Goal: Task Accomplishment & Management: Use online tool/utility

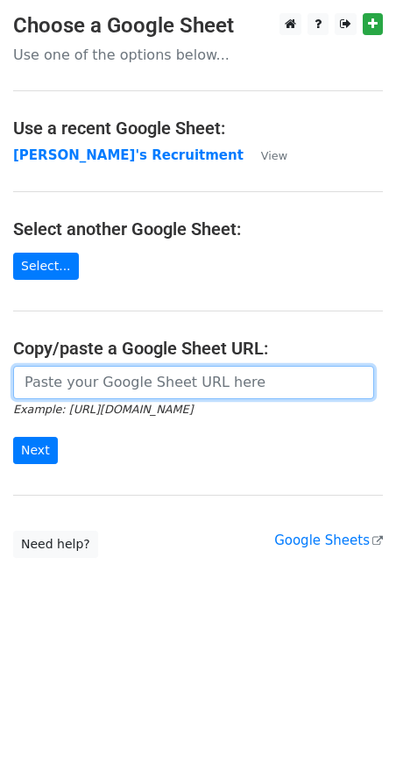
click at [53, 388] on input "url" at bounding box center [193, 382] width 361 height 33
paste input "https://docs.google.com/spreadsheets/d/1Cr9APMfEyBzomlp0d5nIDRAmjV2mnvwC1MH092O…"
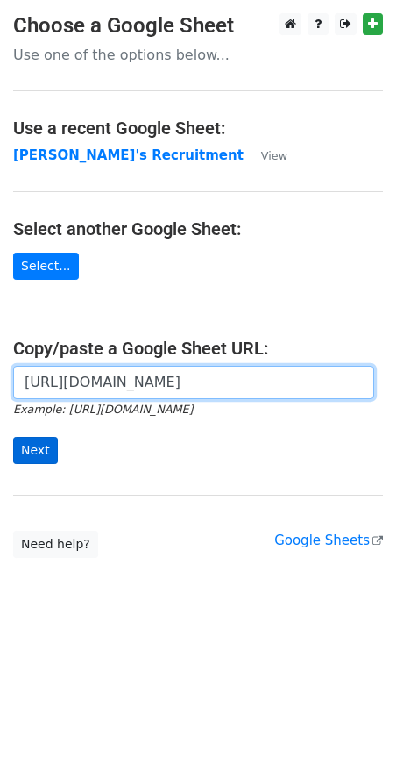
type input "[URL][DOMAIN_NAME]"
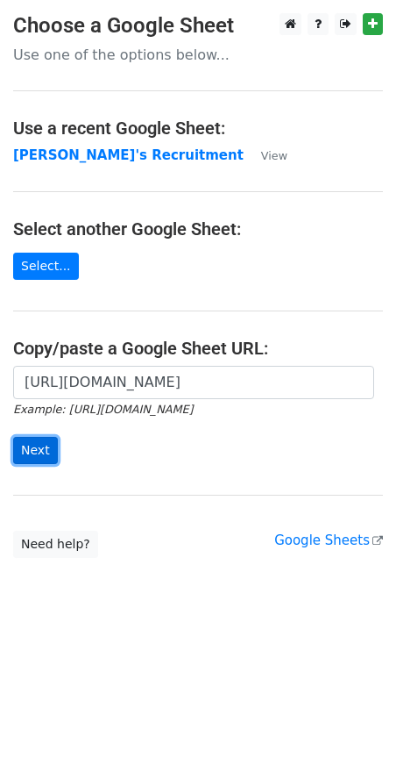
click at [44, 453] on input "Next" at bounding box center [35, 450] width 45 height 27
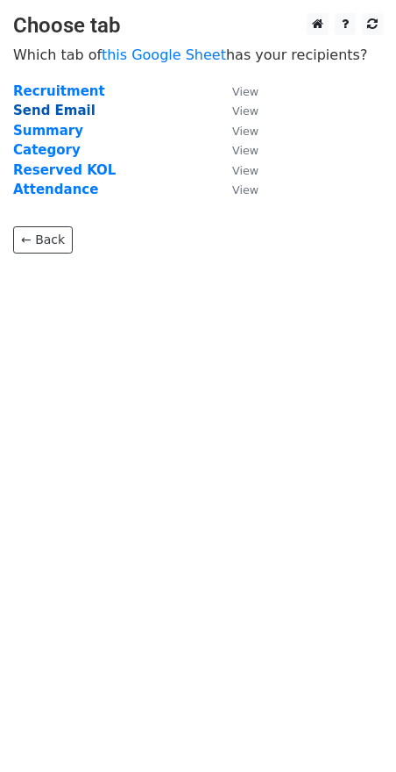
click at [48, 111] on strong "Send Email" at bounding box center [54, 111] width 82 height 16
click at [66, 106] on strong "Send Email" at bounding box center [54, 111] width 82 height 16
click at [72, 111] on strong "Send Email" at bounding box center [54, 111] width 82 height 16
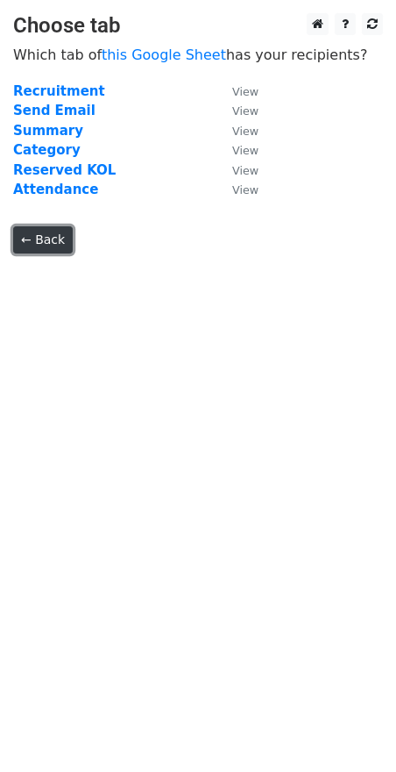
click at [60, 241] on link "← Back" at bounding box center [43, 239] width 60 height 27
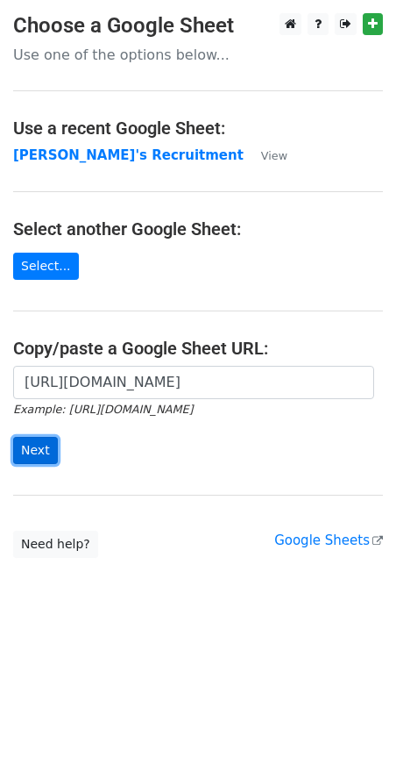
click at [37, 449] on input "Next" at bounding box center [35, 450] width 45 height 27
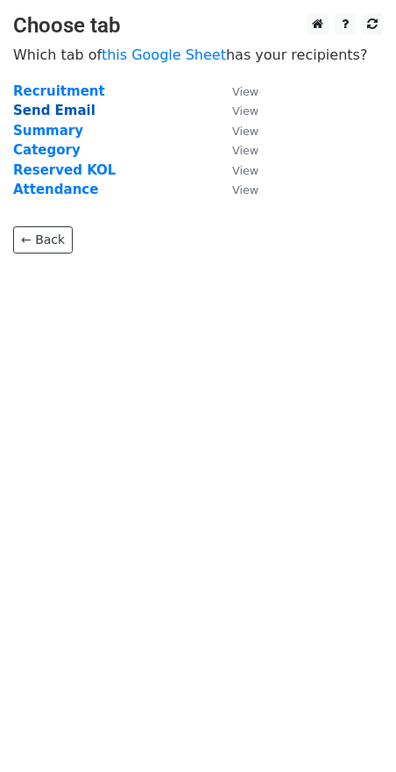
click at [54, 112] on strong "Send Email" at bounding box center [54, 111] width 82 height 16
click at [57, 238] on link "← Back" at bounding box center [43, 239] width 60 height 27
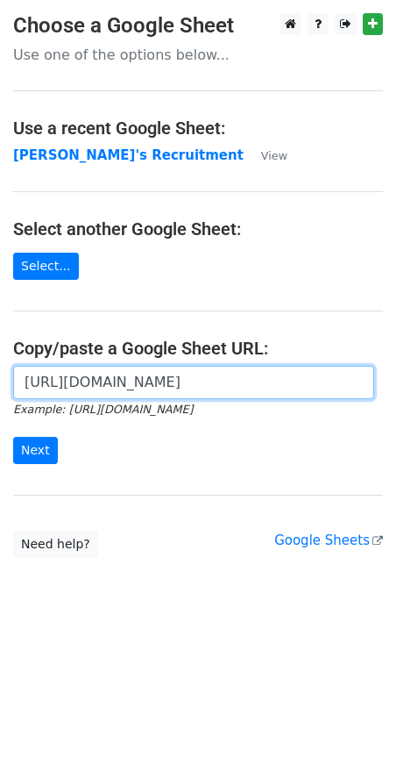
click at [192, 389] on input "[URL][DOMAIN_NAME]" at bounding box center [193, 382] width 361 height 33
paste input "[URL][DOMAIN_NAME]"
type input "[URL][DOMAIN_NAME]"
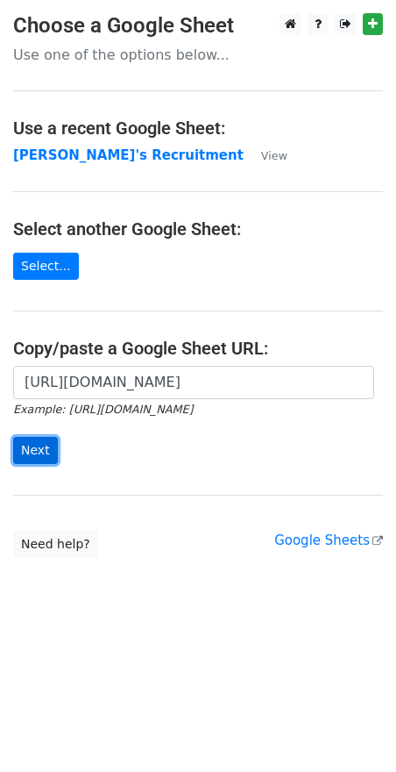
click at [36, 448] on input "Next" at bounding box center [35, 450] width 45 height 27
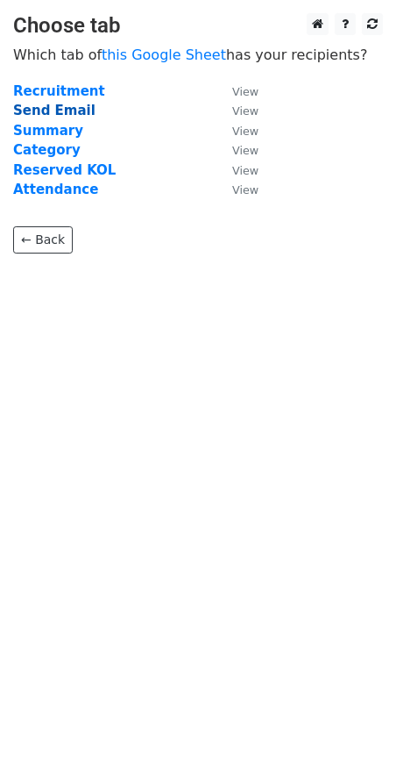
click at [75, 110] on strong "Send Email" at bounding box center [54, 111] width 82 height 16
click at [64, 110] on strong "Send Email" at bounding box center [54, 111] width 82 height 16
click at [129, 177] on td "Reserved KOL" at bounding box center [114, 170] width 202 height 20
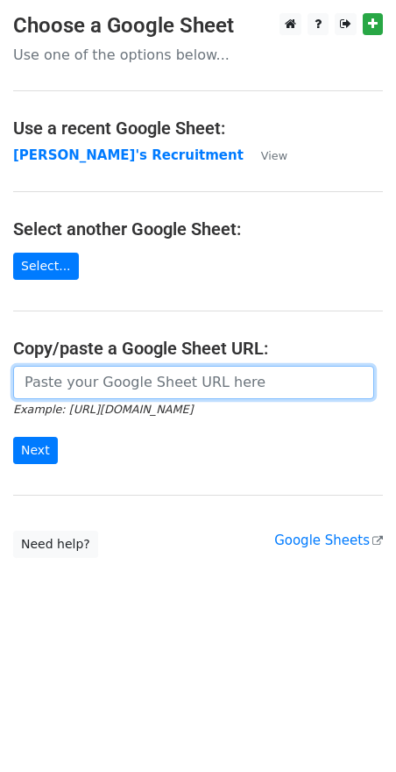
click at [70, 384] on input "url" at bounding box center [193, 382] width 361 height 33
paste input "https://docs.google.com/spreadsheets/d/1Cr9APMfEyBzomlp0d5nIDRAmjV2mnvwC1MH092O…"
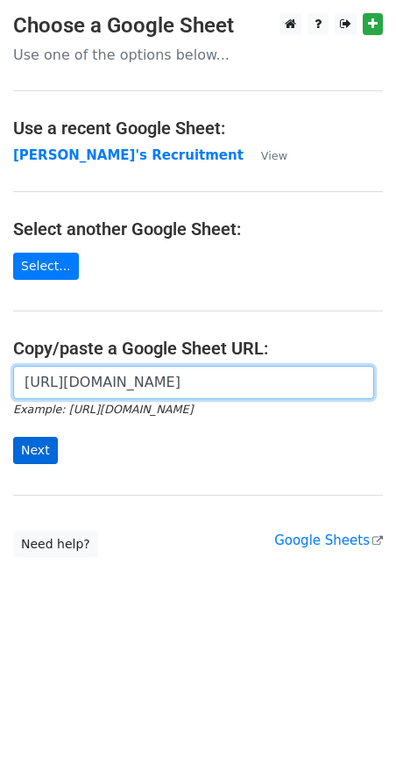
type input "https://docs.google.com/spreadsheets/d/1Cr9APMfEyBzomlp0d5nIDRAmjV2mnvwC1MH092O…"
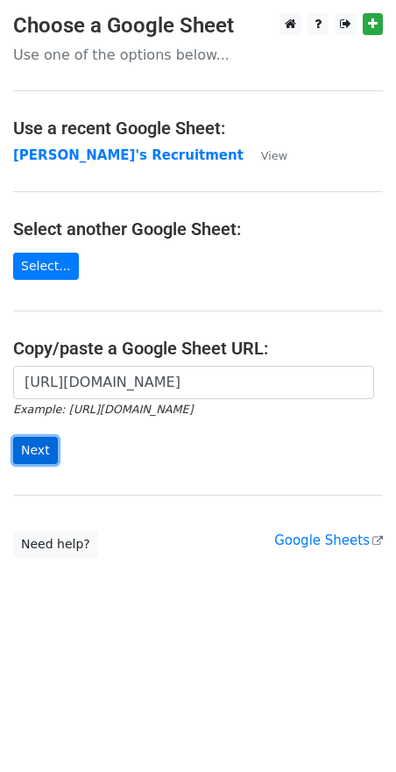
scroll to position [0, 0]
click at [37, 445] on input "Next" at bounding box center [35, 450] width 45 height 27
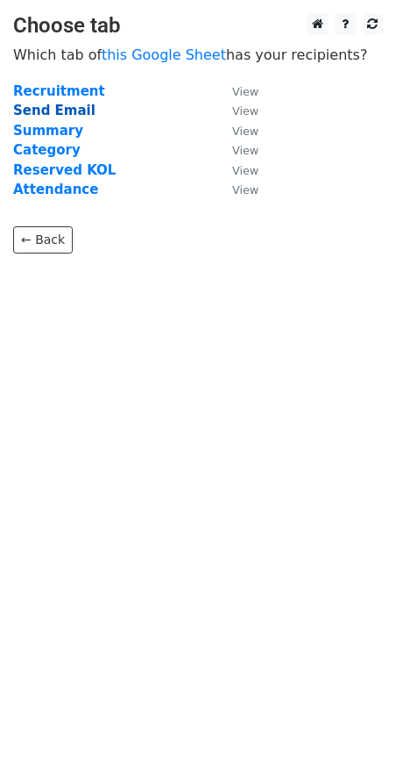
click at [71, 109] on strong "Send Email" at bounding box center [54, 111] width 82 height 16
click at [74, 112] on strong "Send Email" at bounding box center [54, 111] width 82 height 16
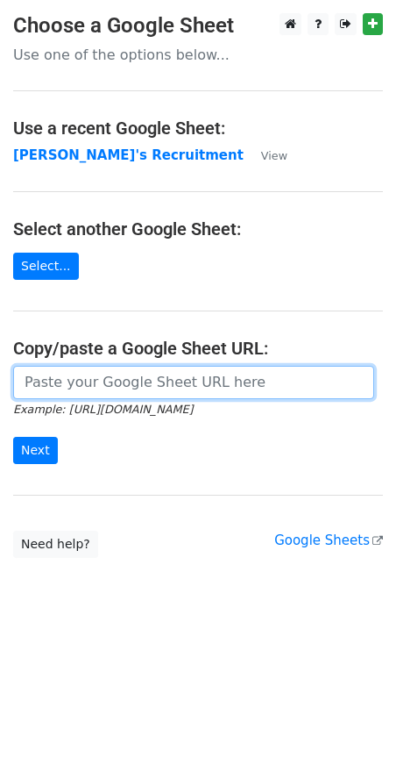
click at [50, 392] on input "url" at bounding box center [193, 382] width 361 height 33
paste input "[URL][DOMAIN_NAME]"
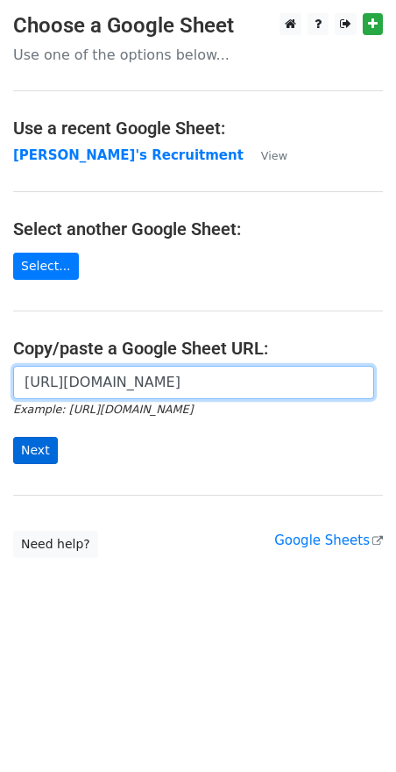
type input "[URL][DOMAIN_NAME]"
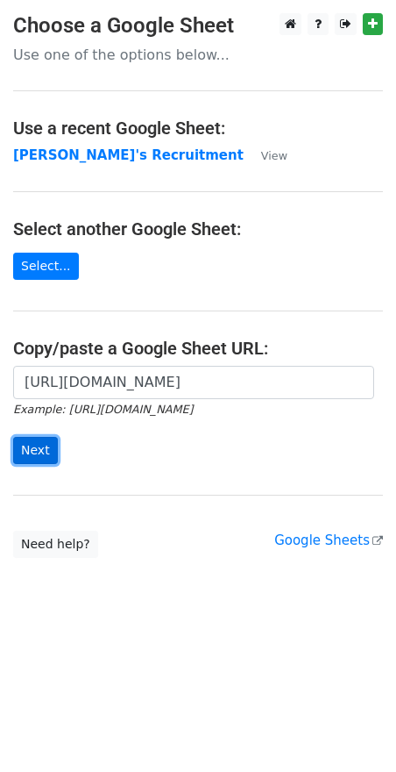
click at [39, 452] on input "Next" at bounding box center [35, 450] width 45 height 27
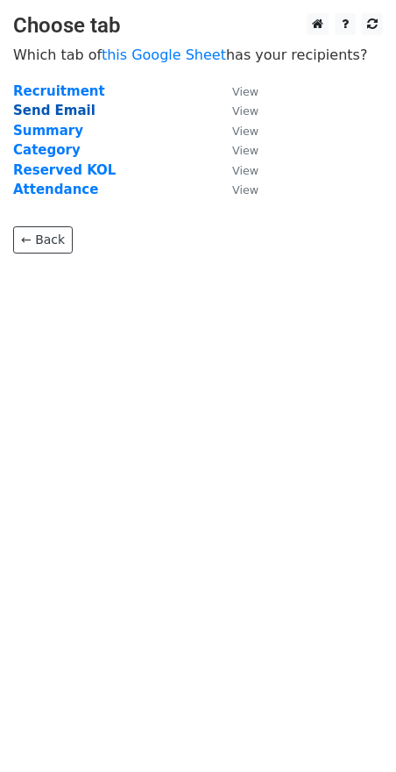
click at [66, 112] on strong "Send Email" at bounding box center [54, 111] width 82 height 16
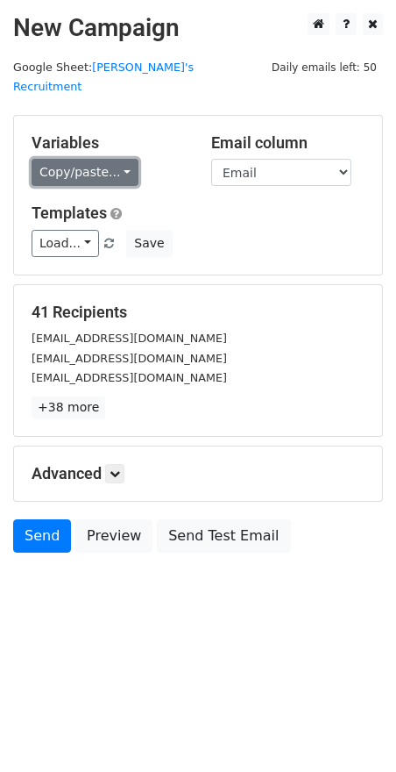
click at [123, 159] on link "Copy/paste..." at bounding box center [85, 172] width 107 height 27
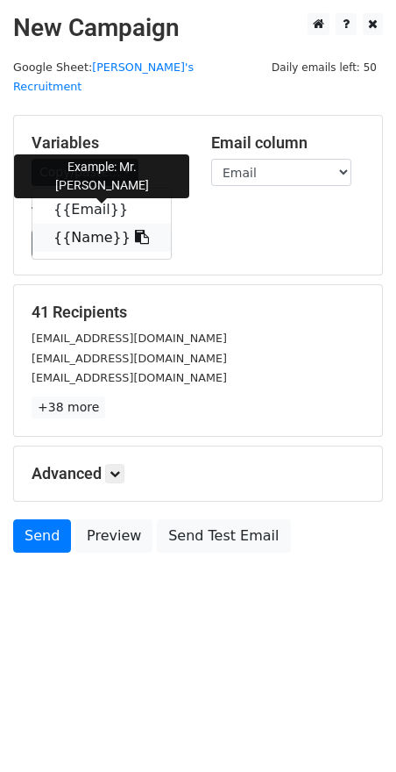
click at [135, 230] on icon at bounding box center [142, 237] width 14 height 14
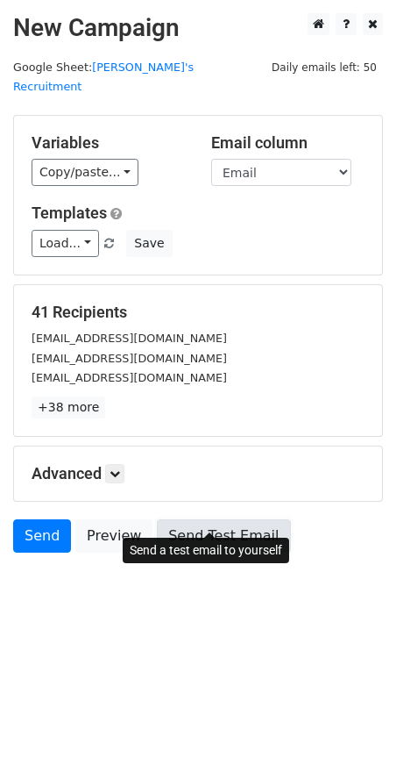
click at [190, 519] on link "Send Test Email" at bounding box center [223, 535] width 133 height 33
